Goal: Information Seeking & Learning: Learn about a topic

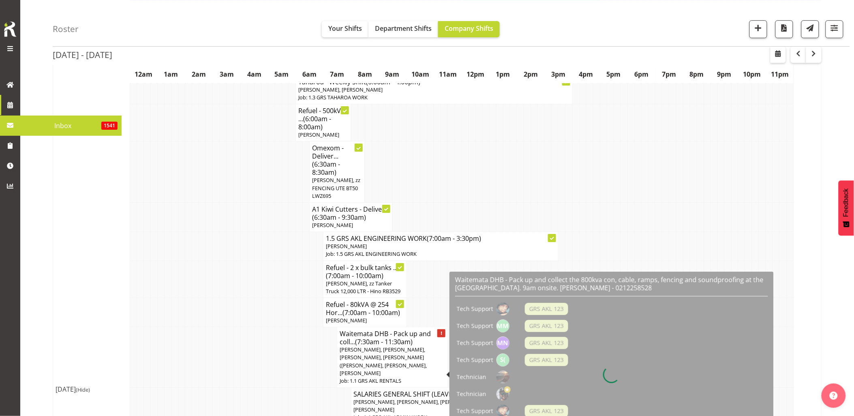
scroll to position [946, 0]
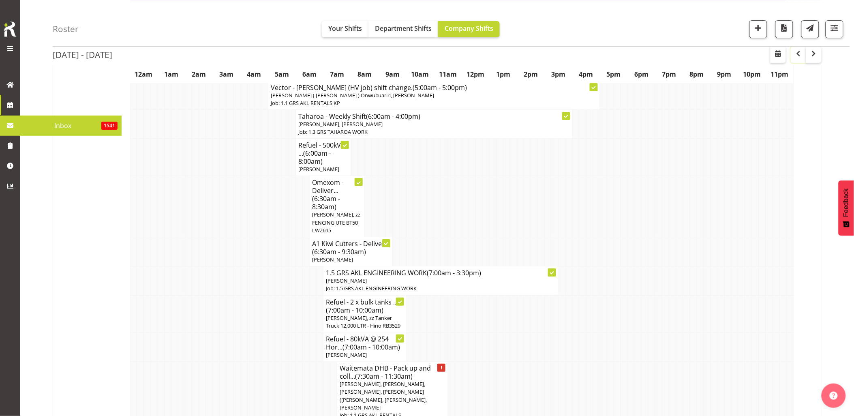
click at [804, 54] on button "button" at bounding box center [798, 55] width 15 height 16
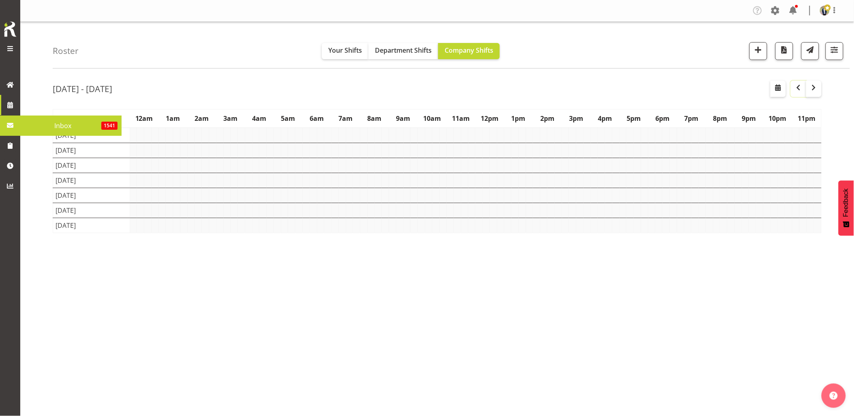
scroll to position [0, 0]
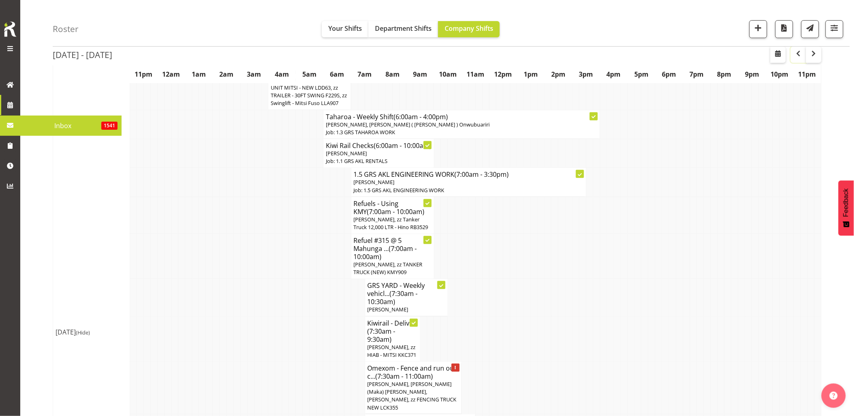
scroll to position [90, 0]
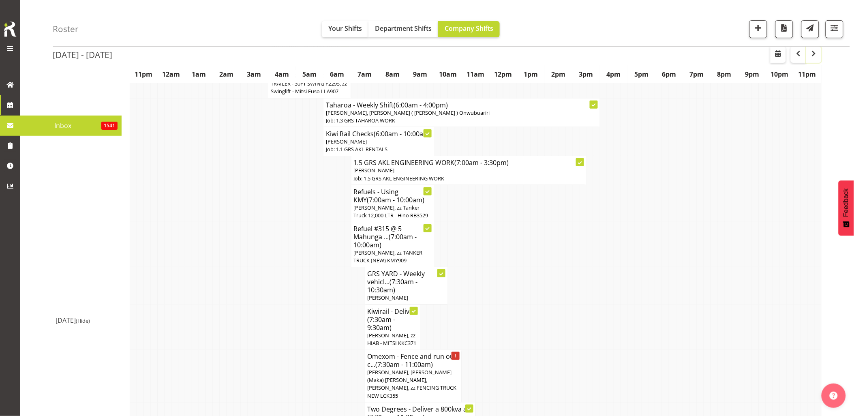
click at [814, 56] on span "button" at bounding box center [814, 54] width 10 height 10
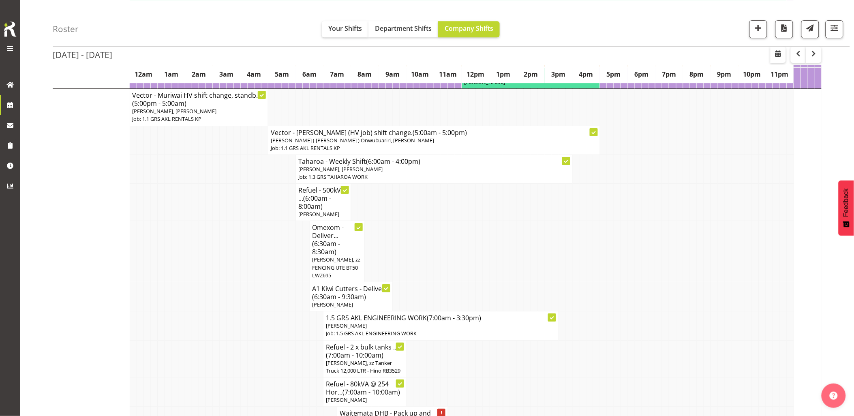
click at [183, 309] on td at bounding box center [181, 296] width 7 height 29
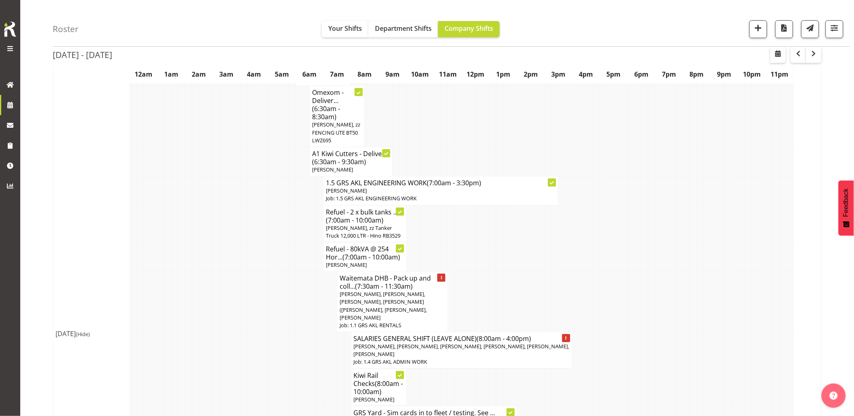
click at [191, 307] on td at bounding box center [188, 302] width 7 height 60
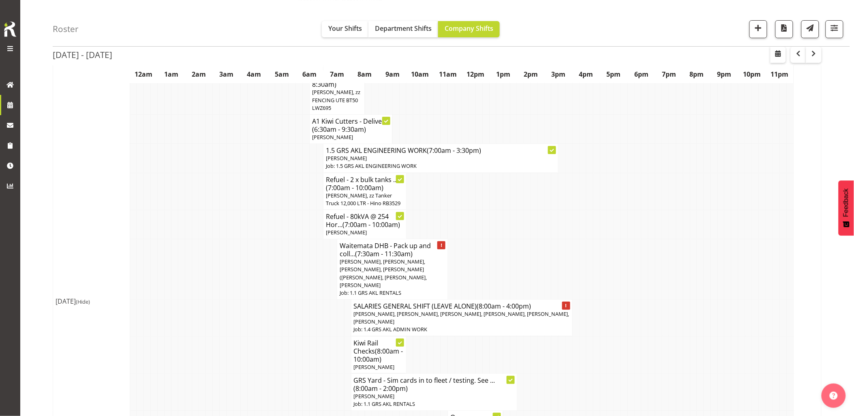
scroll to position [1081, 0]
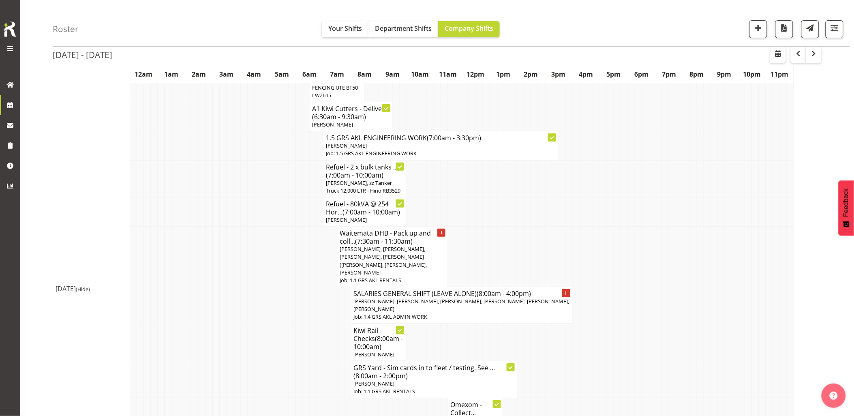
drag, startPoint x: 229, startPoint y: 291, endPoint x: 352, endPoint y: 261, distance: 126.2
click at [233, 291] on td at bounding box center [230, 305] width 7 height 37
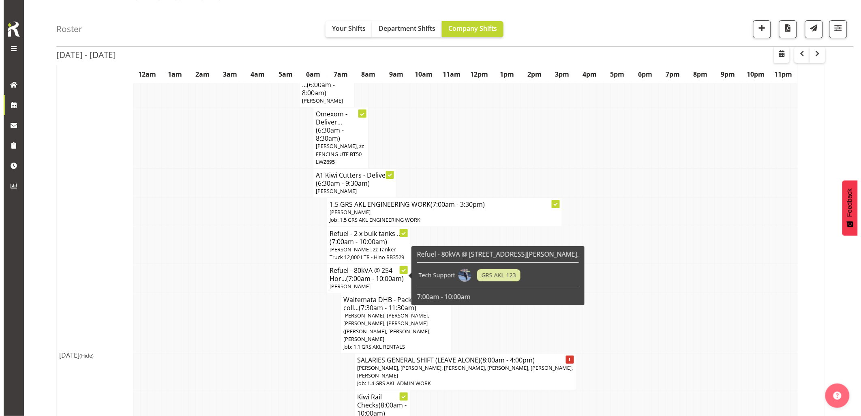
scroll to position [946, 0]
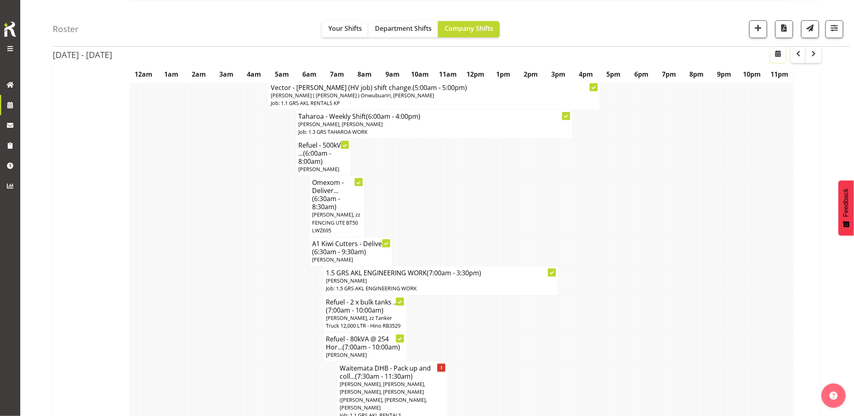
click at [781, 53] on span "button" at bounding box center [779, 54] width 10 height 10
select select "8"
select select "2025"
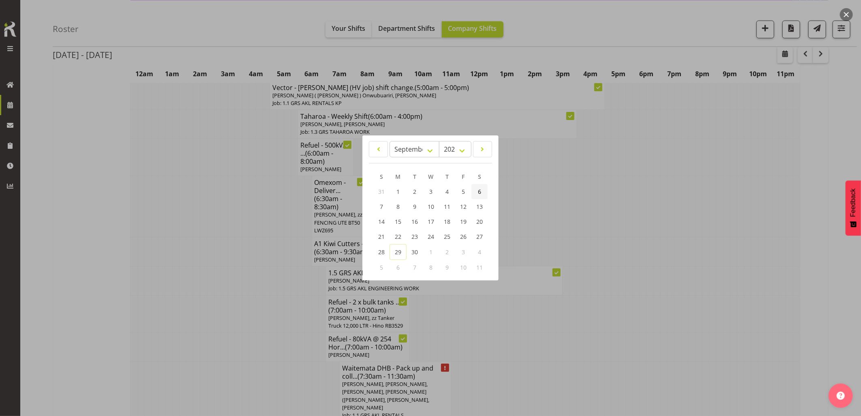
click at [479, 193] on span "6" at bounding box center [479, 192] width 3 height 8
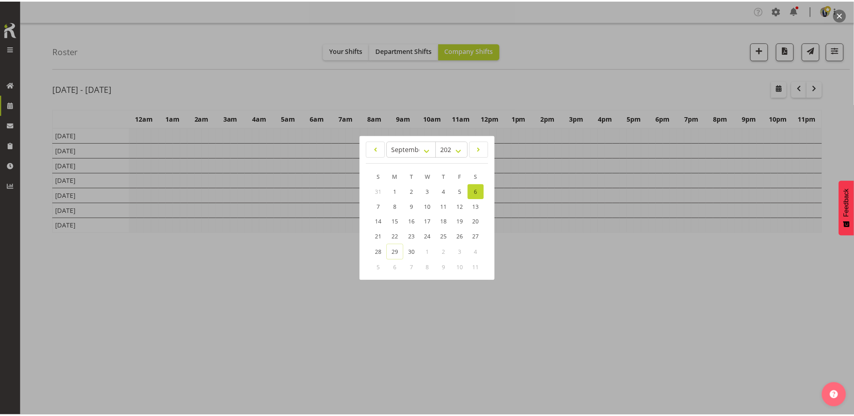
scroll to position [0, 0]
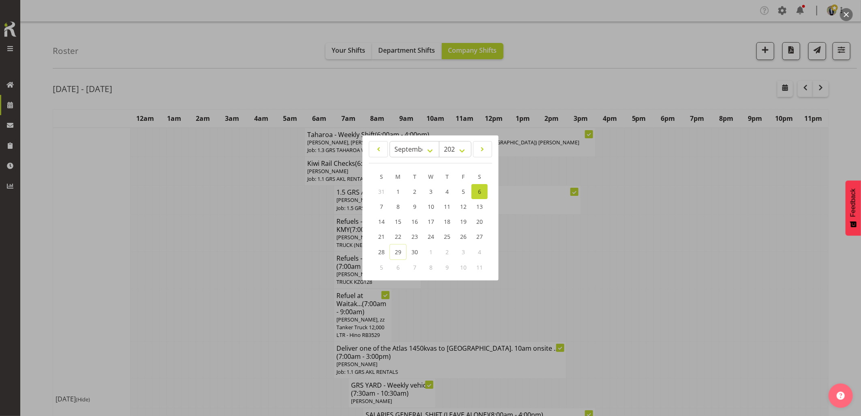
click at [257, 307] on div at bounding box center [430, 208] width 861 height 416
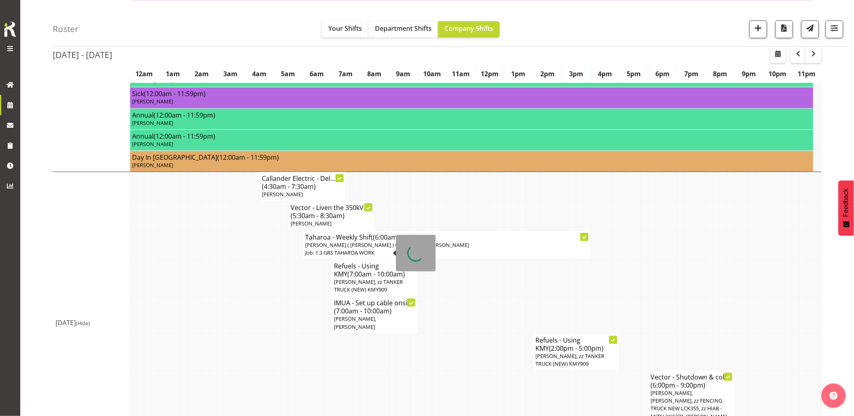
scroll to position [2928, 0]
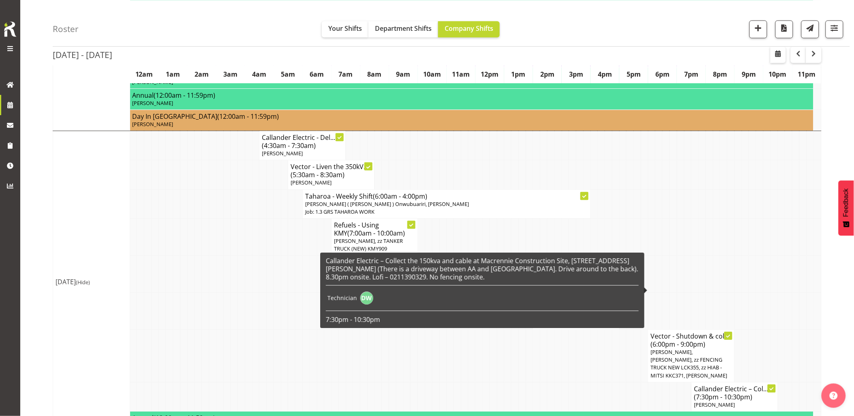
click at [686, 348] on span "[PERSON_NAME], [PERSON_NAME], zz FENCING TRUCK NEW LCK355, zz HIAB - MITSI KKC3…" at bounding box center [689, 363] width 77 height 31
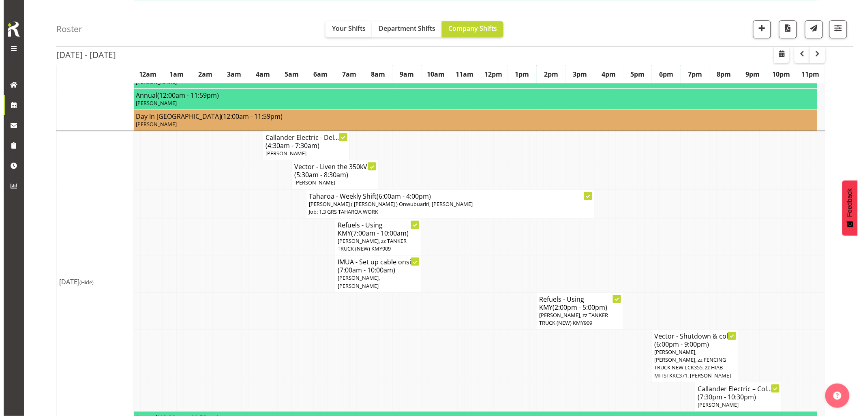
scroll to position [2904, 0]
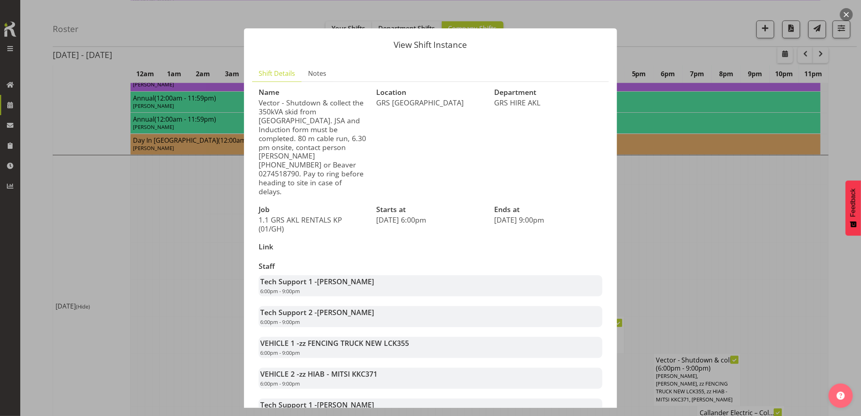
click at [213, 224] on div at bounding box center [430, 208] width 861 height 416
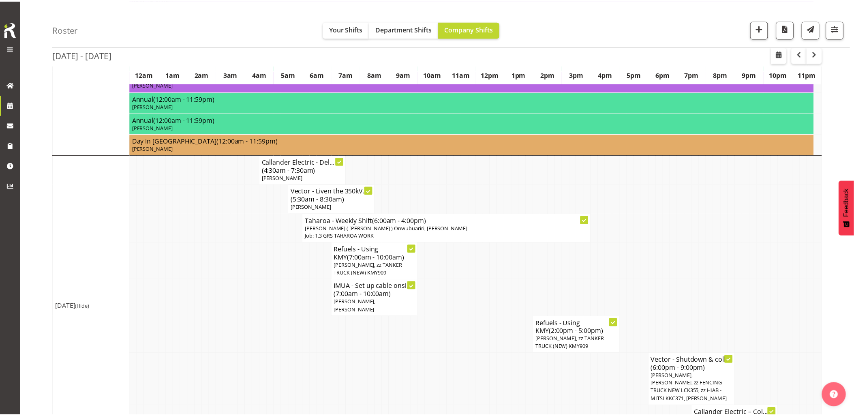
scroll to position [2928, 0]
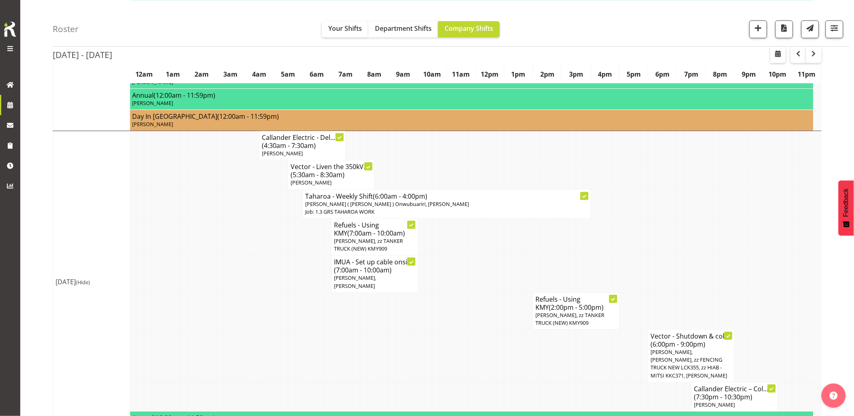
click at [216, 255] on td at bounding box center [212, 273] width 7 height 37
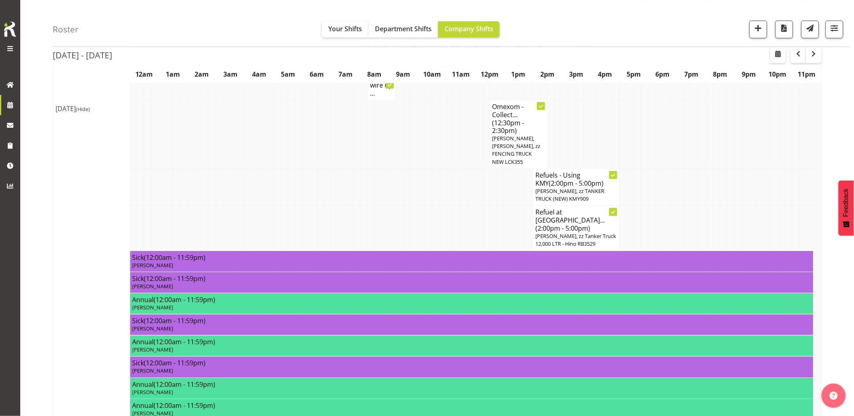
scroll to position [2523, 0]
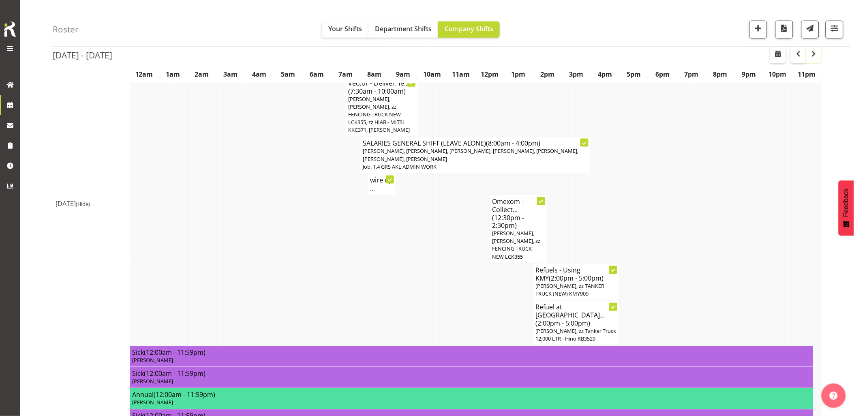
click at [818, 51] on span "button" at bounding box center [814, 54] width 10 height 10
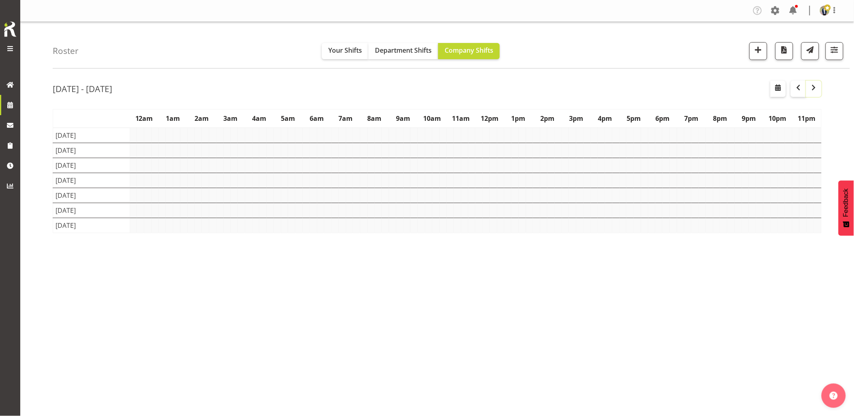
scroll to position [0, 0]
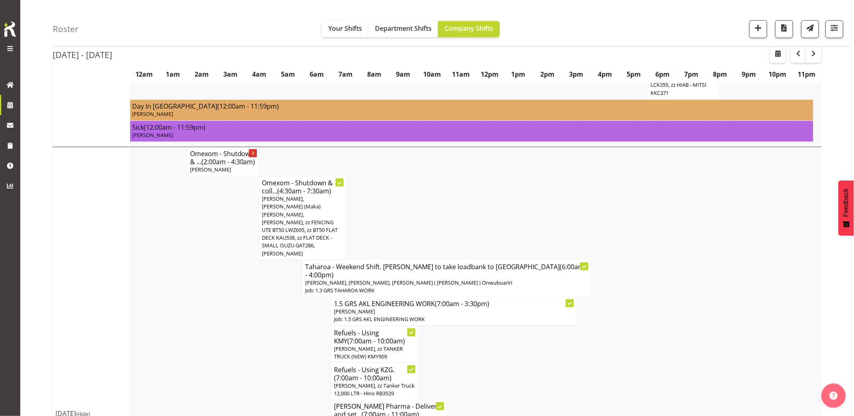
click at [235, 400] on td at bounding box center [234, 418] width 7 height 37
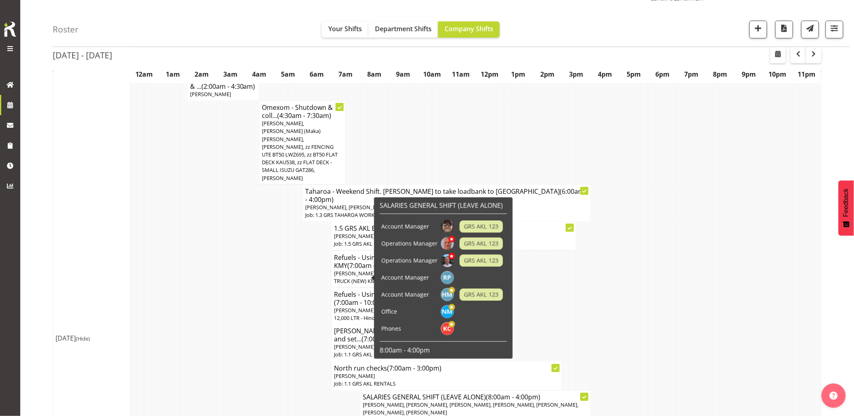
scroll to position [2433, 0]
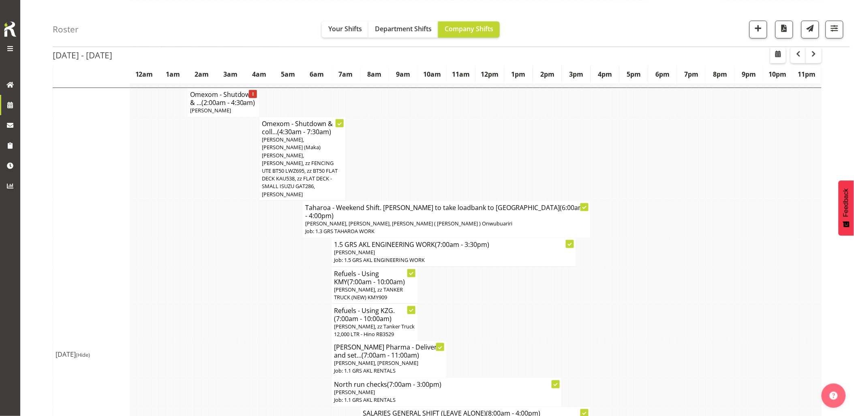
scroll to position [2387, 0]
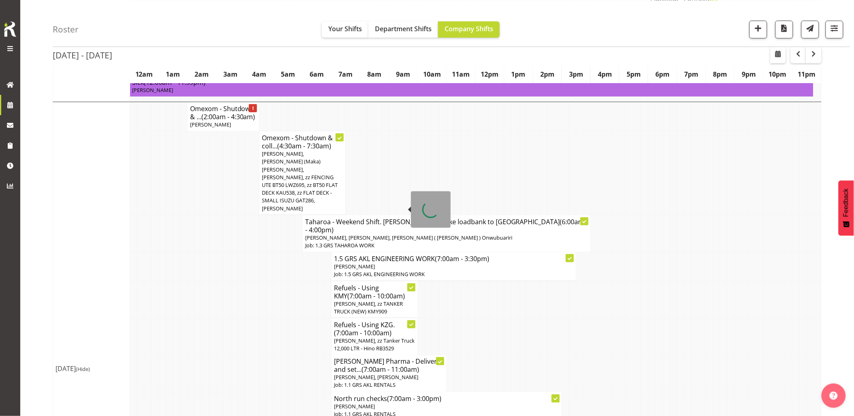
click at [355, 300] on span "[PERSON_NAME], zz TANKER TRUCK (NEW) KMY909" at bounding box center [368, 307] width 69 height 15
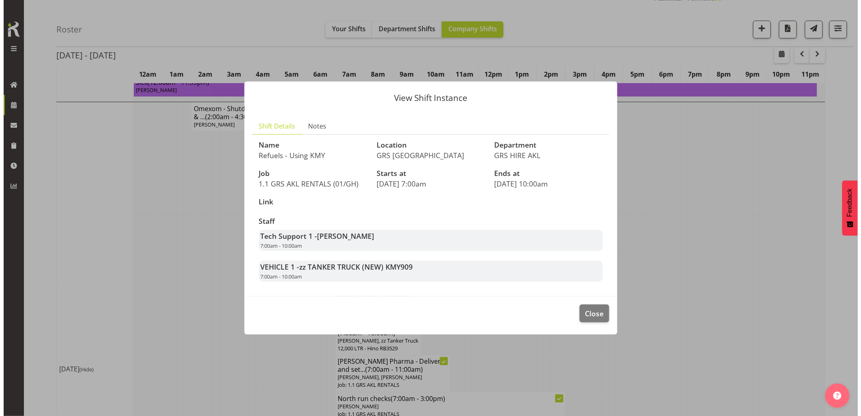
scroll to position [2372, 0]
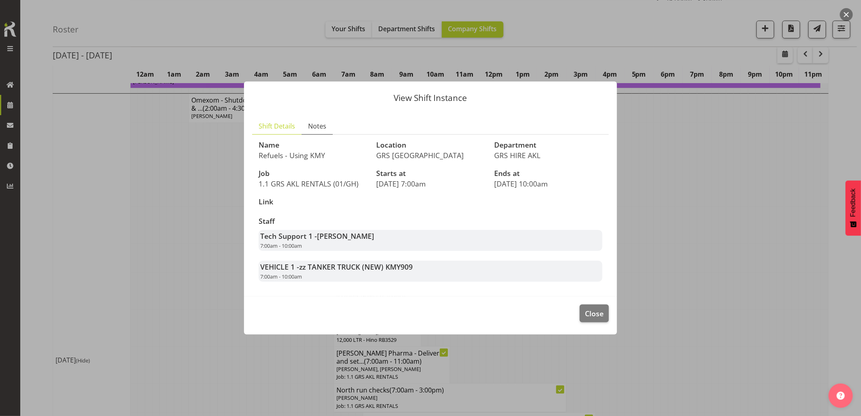
click at [313, 128] on span "Notes" at bounding box center [317, 126] width 18 height 10
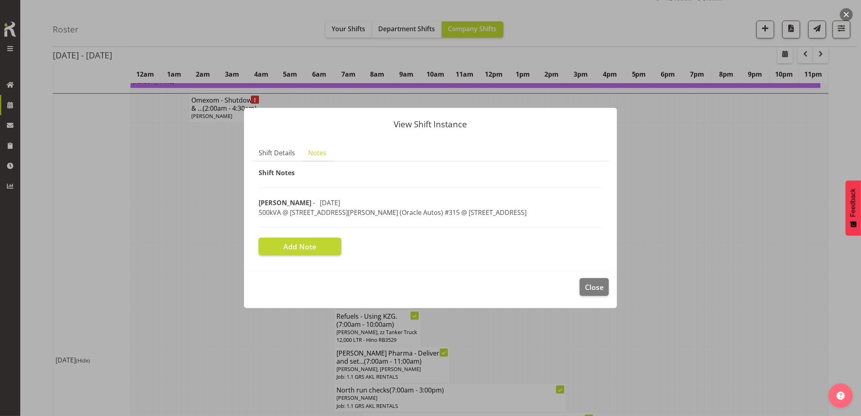
click at [715, 225] on div at bounding box center [430, 208] width 861 height 416
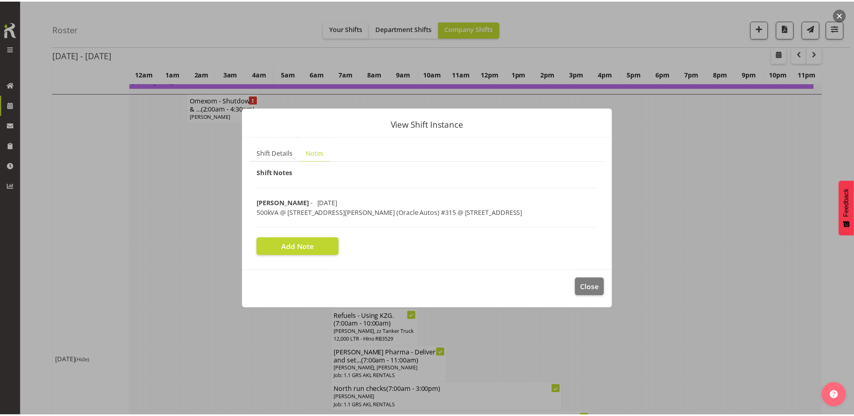
scroll to position [2387, 0]
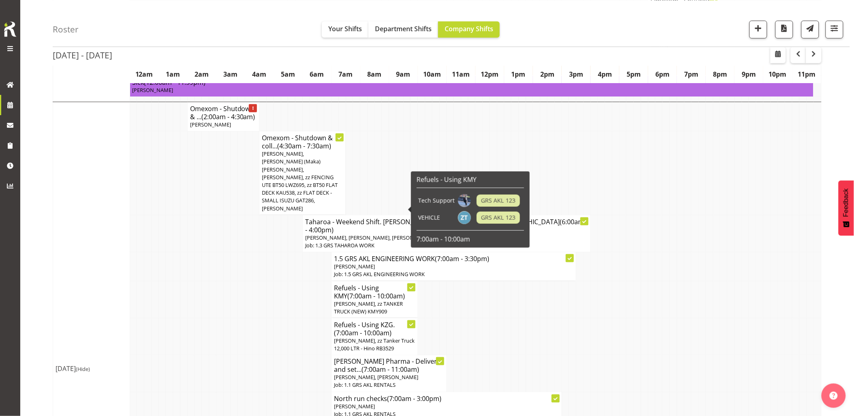
click at [355, 300] on p "[PERSON_NAME], zz TANKER TRUCK (NEW) KMY909" at bounding box center [374, 307] width 81 height 15
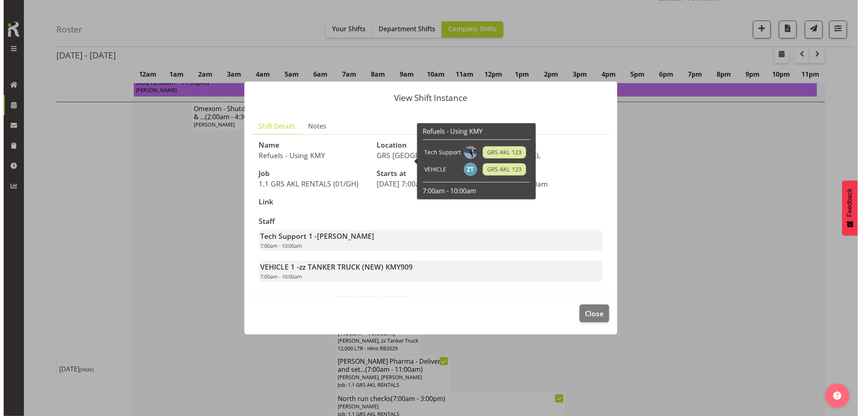
scroll to position [2372, 0]
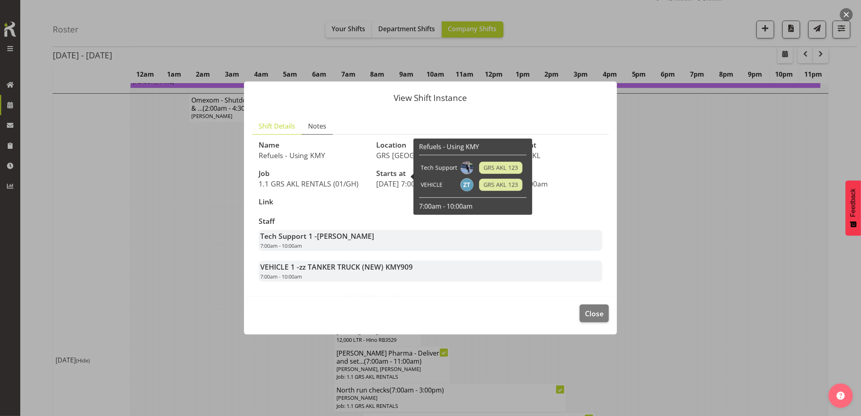
click at [322, 127] on span "Notes" at bounding box center [317, 126] width 18 height 10
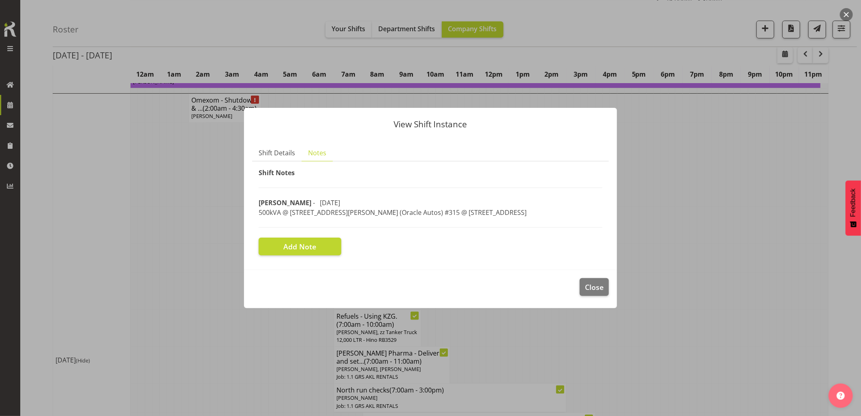
click at [710, 240] on div at bounding box center [430, 208] width 861 height 416
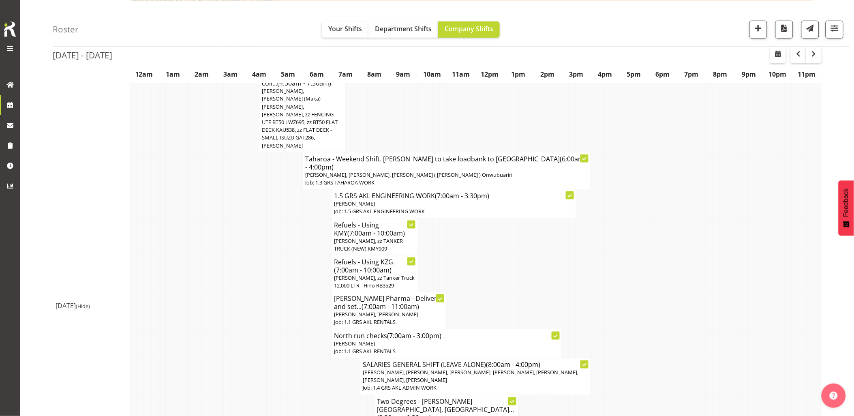
scroll to position [2523, 0]
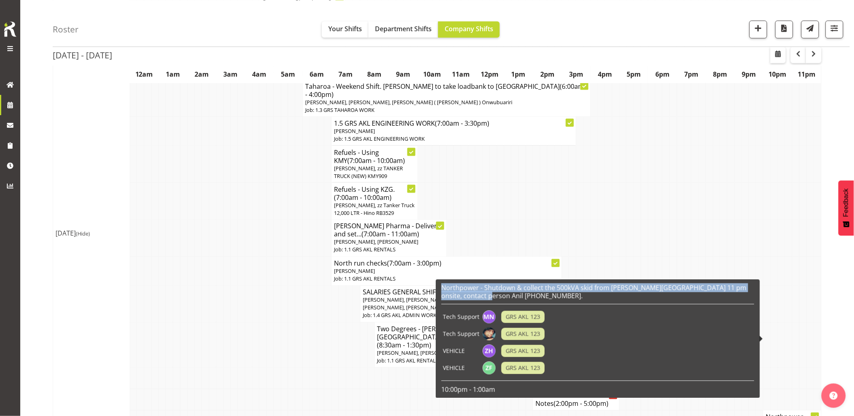
drag, startPoint x: 500, startPoint y: 297, endPoint x: 438, endPoint y: 287, distance: 62.1
click at [438, 287] on div "Northpower - Shutdown & collect the 500kVA skid from [PERSON_NAME][GEOGRAPHIC_D…" at bounding box center [598, 339] width 324 height 118
drag, startPoint x: 438, startPoint y: 287, endPoint x: 448, endPoint y: 289, distance: 10.5
copy h6 "Northpower - Shutdown & collect the 500kVA skid from [PERSON_NAME][GEOGRAPHIC_D…"
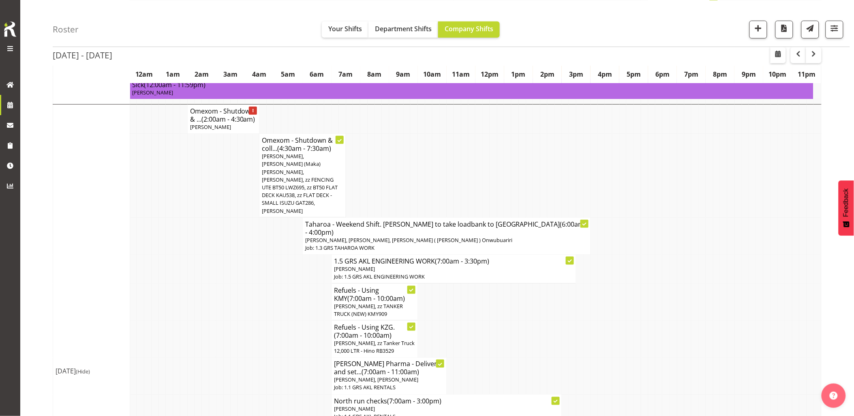
scroll to position [2433, 0]
